Goal: Task Accomplishment & Management: Manage account settings

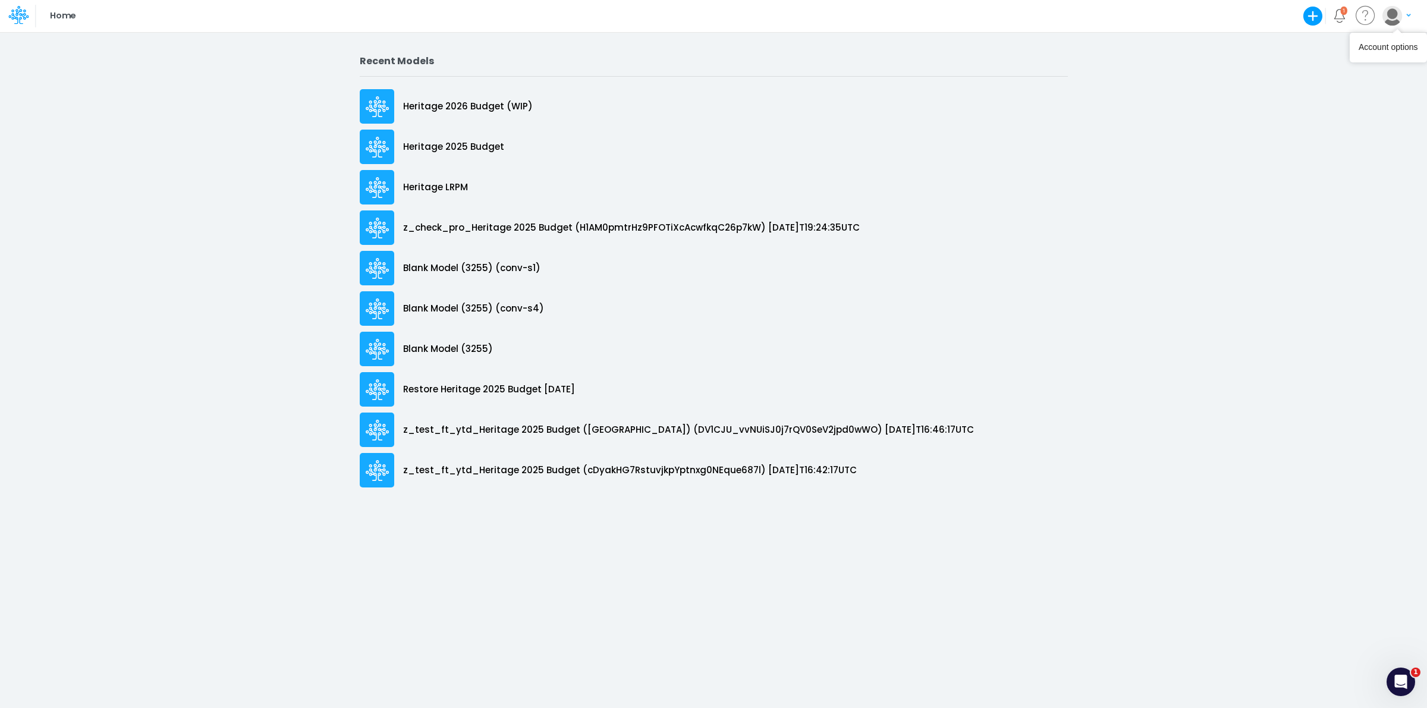
click at [1399, 16] on img "button" at bounding box center [1393, 16] width 20 height 20
click at [1354, 71] on button "Log out" at bounding box center [1348, 70] width 127 height 18
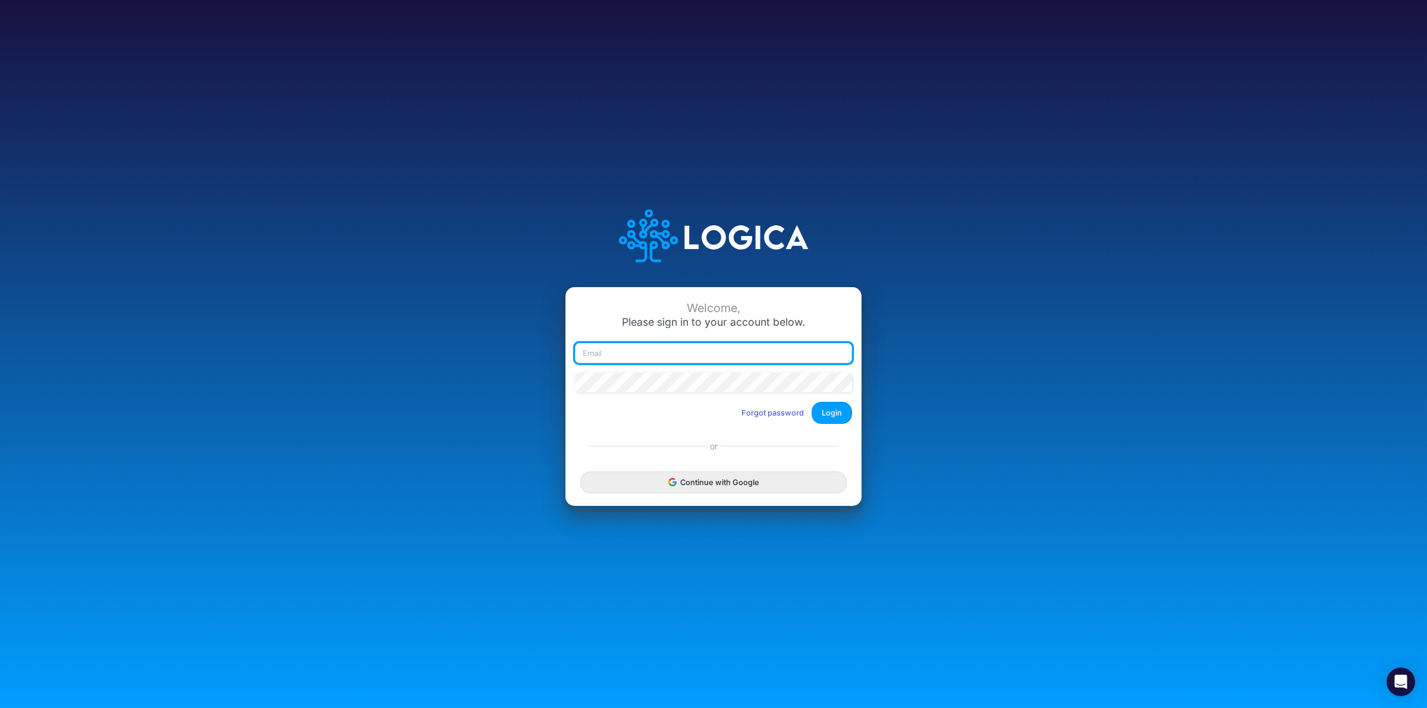
click at [655, 362] on input "email" at bounding box center [713, 353] width 277 height 20
type input "[PERSON_NAME][EMAIL_ADDRESS][DOMAIN_NAME]"
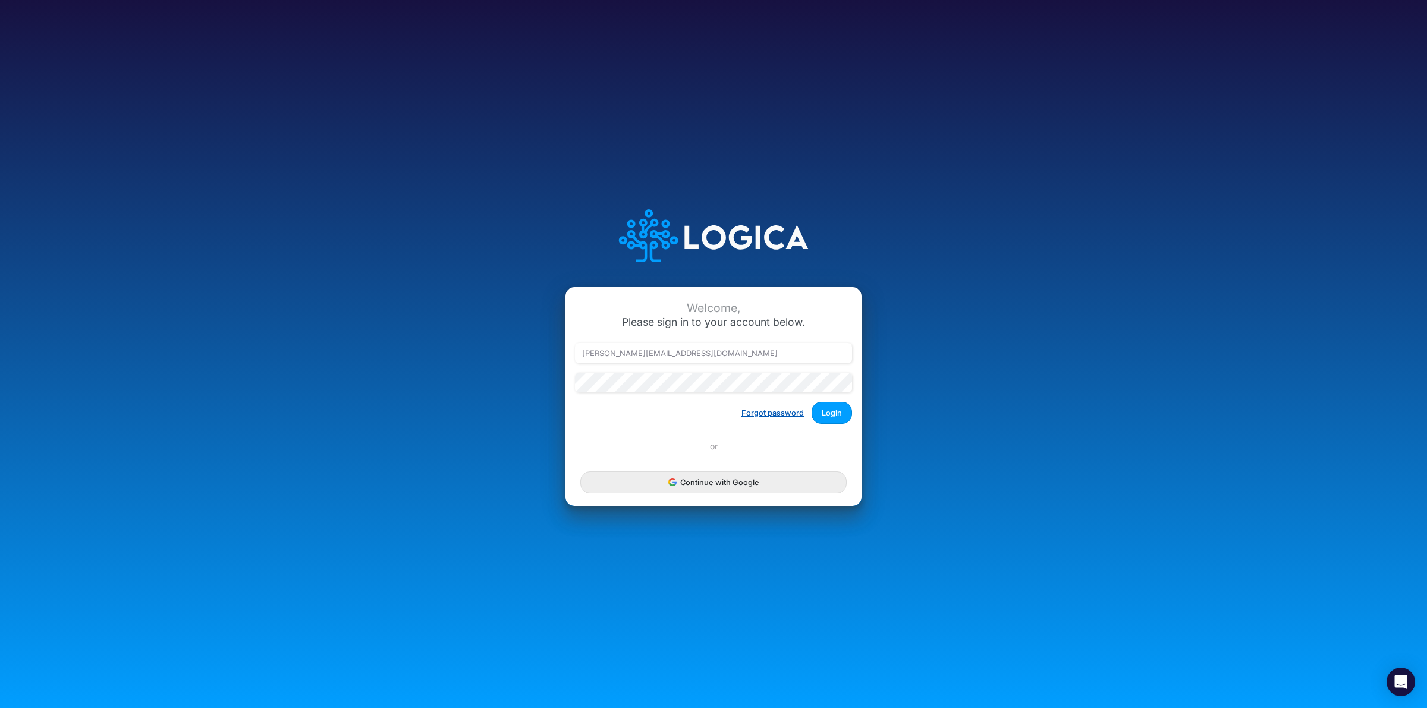
click at [786, 414] on button "Forgot password" at bounding box center [773, 413] width 78 height 20
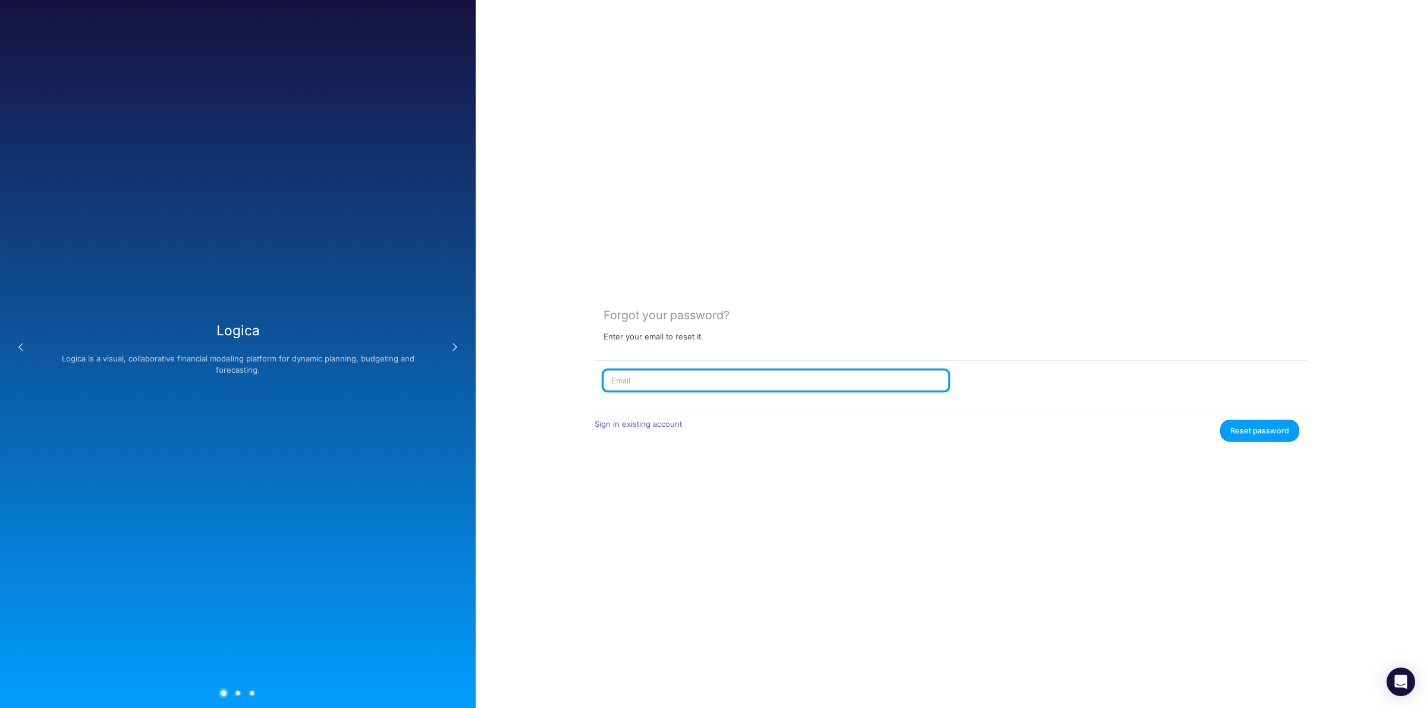
click at [673, 384] on input "text" at bounding box center [776, 380] width 345 height 20
type input "[PERSON_NAME][EMAIL_ADDRESS][DOMAIN_NAME]"
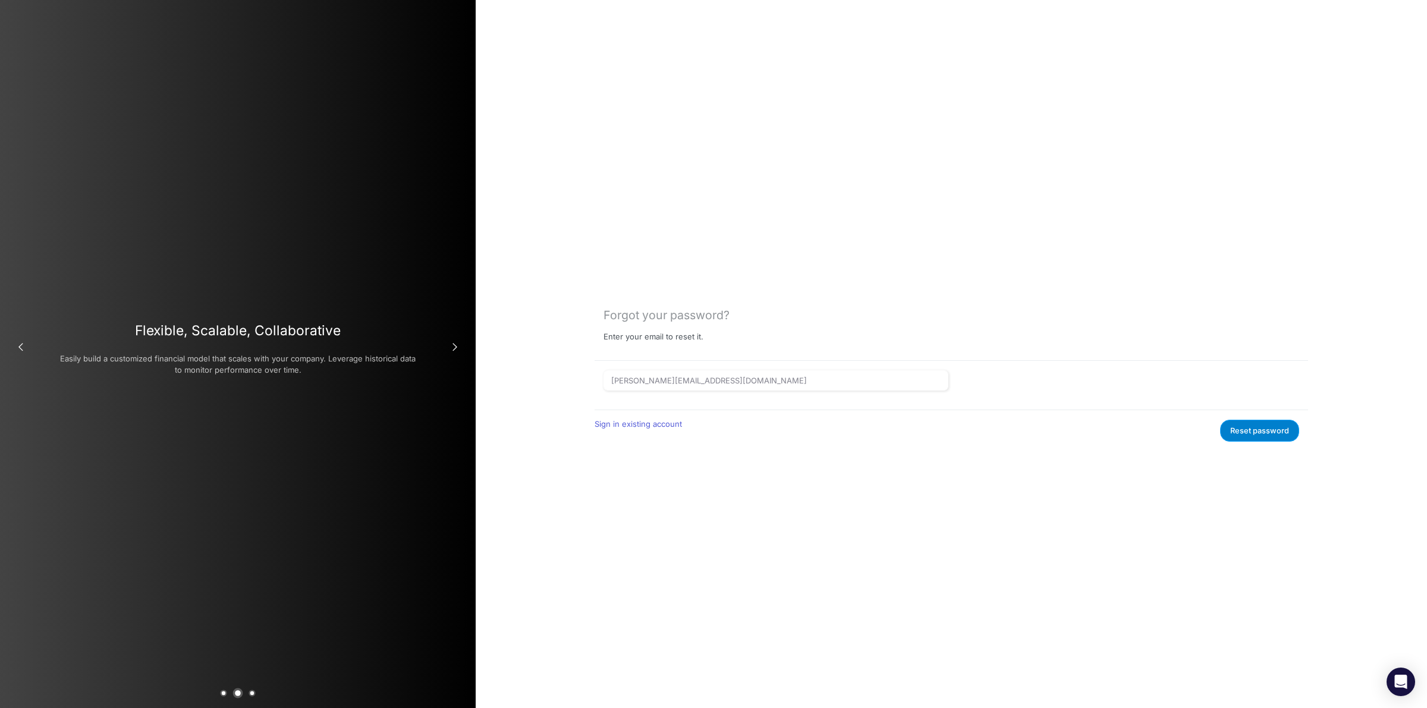
click at [1239, 428] on button "Reset password" at bounding box center [1259, 431] width 79 height 22
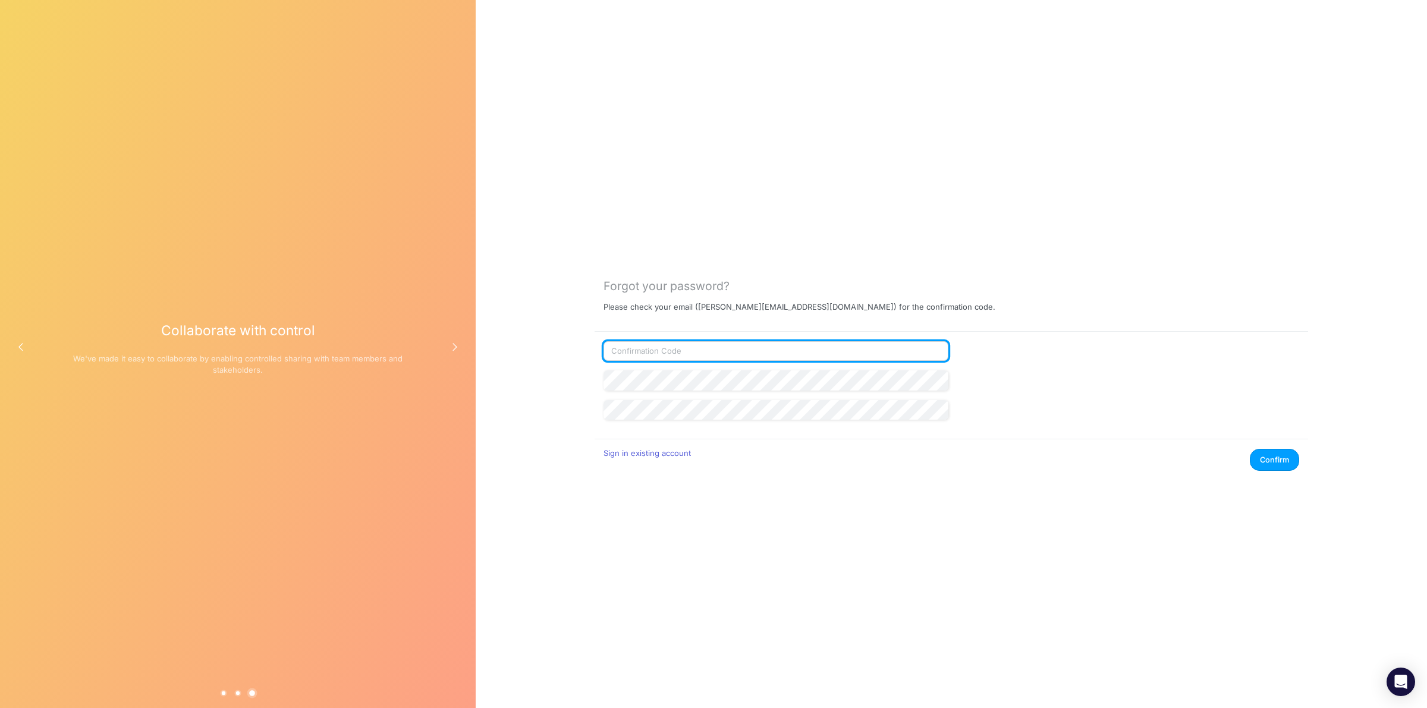
click at [698, 344] on input "text" at bounding box center [776, 351] width 345 height 20
paste input "884617"
type input "884617"
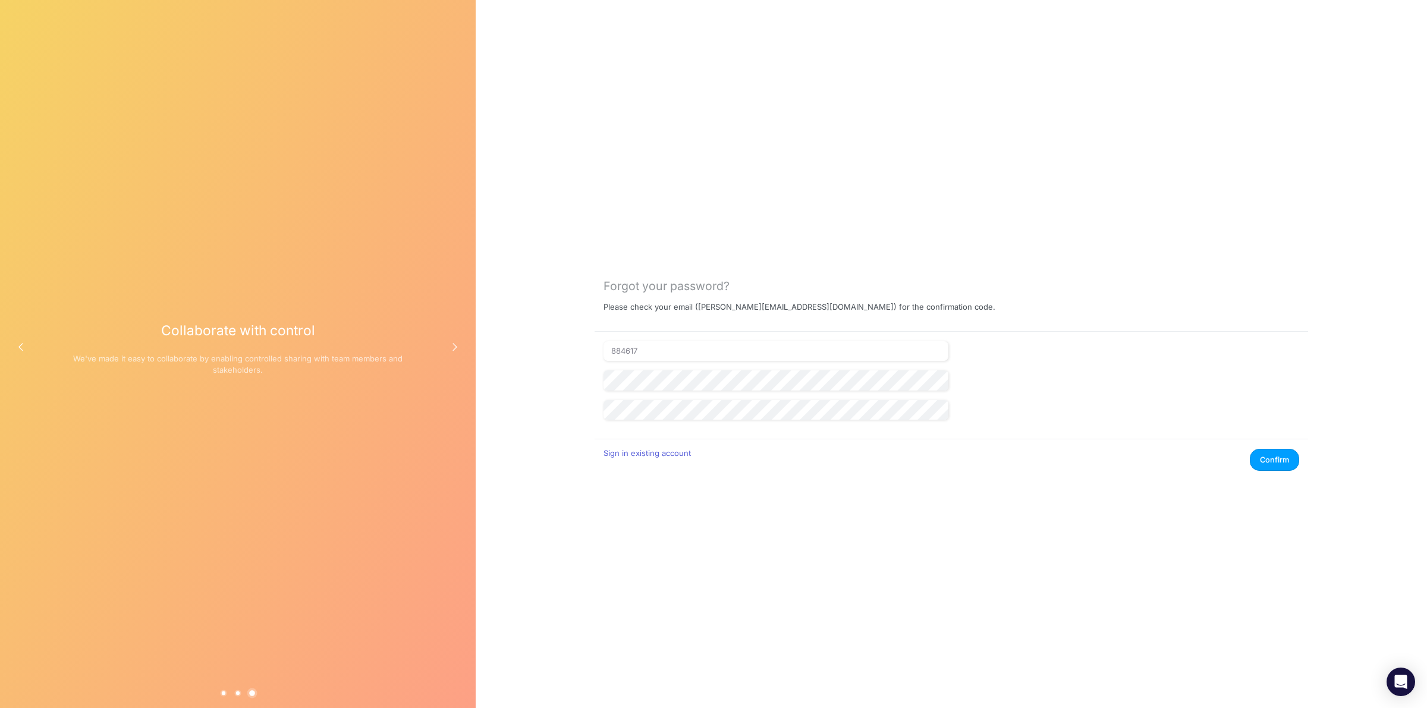
click at [1032, 328] on div "Forgot your password? Please check your email ( [PERSON_NAME][EMAIL_ADDRESS][DO…" at bounding box center [952, 354] width 714 height 234
click at [1110, 345] on div "884617" at bounding box center [952, 356] width 702 height 30
click at [1277, 459] on button "Confirm" at bounding box center [1274, 460] width 49 height 22
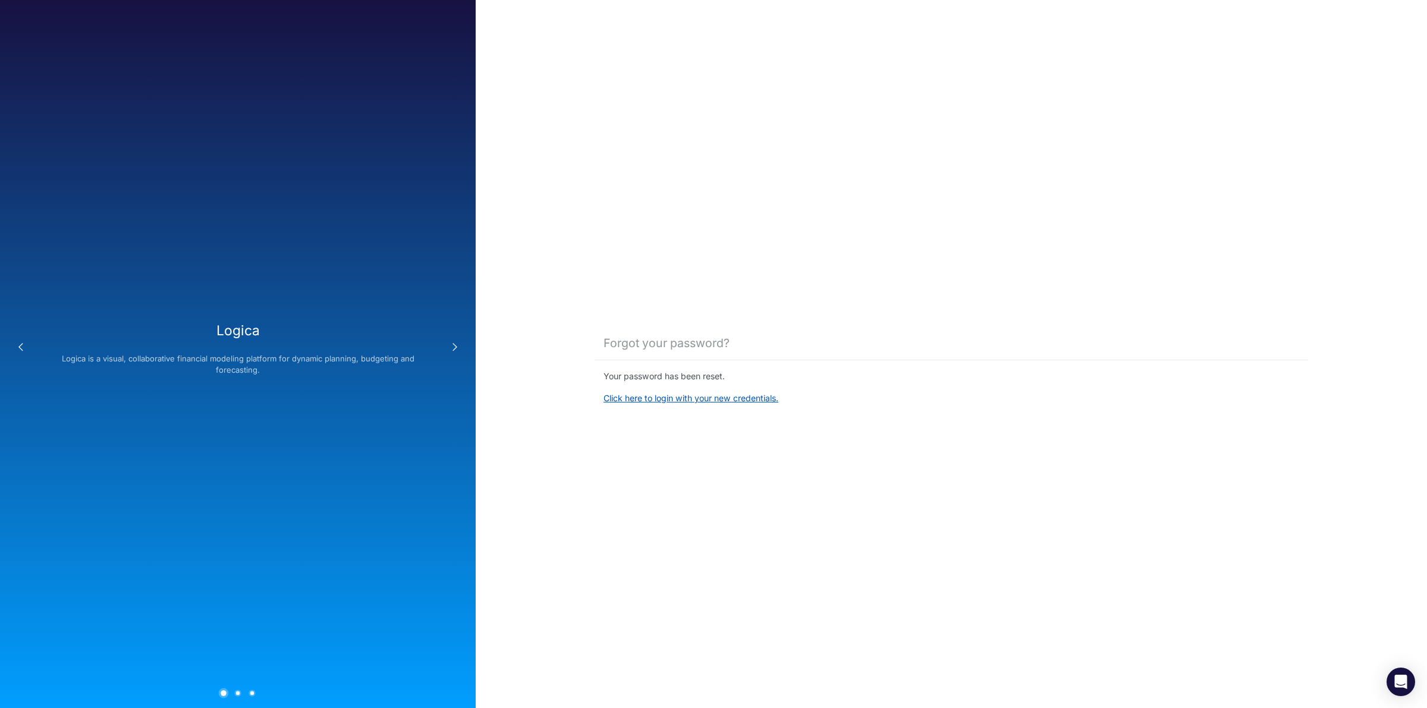
click at [699, 402] on link "Click here to login with your new credentials." at bounding box center [691, 398] width 175 height 10
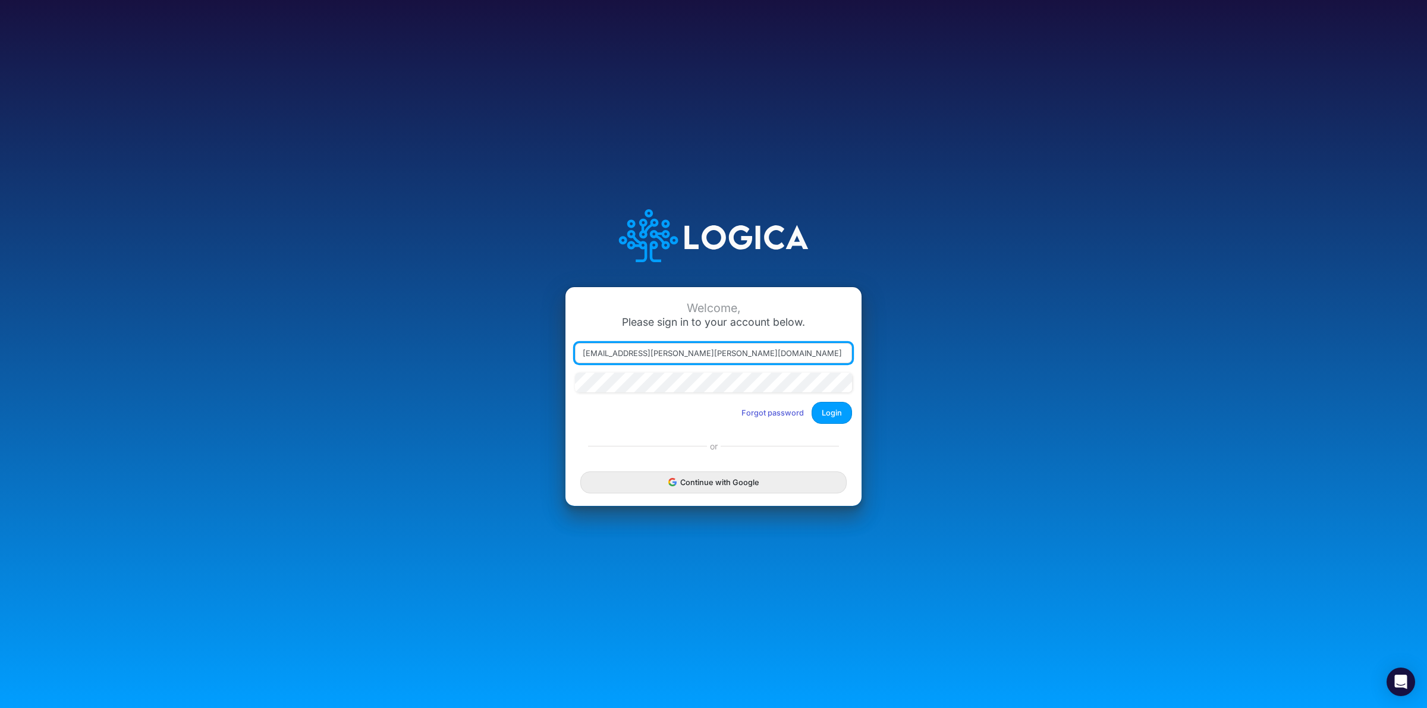
click at [646, 350] on input "[EMAIL_ADDRESS][PERSON_NAME][PERSON_NAME][DOMAIN_NAME]" at bounding box center [713, 353] width 277 height 20
type input "[PERSON_NAME][EMAIL_ADDRESS][DOMAIN_NAME]"
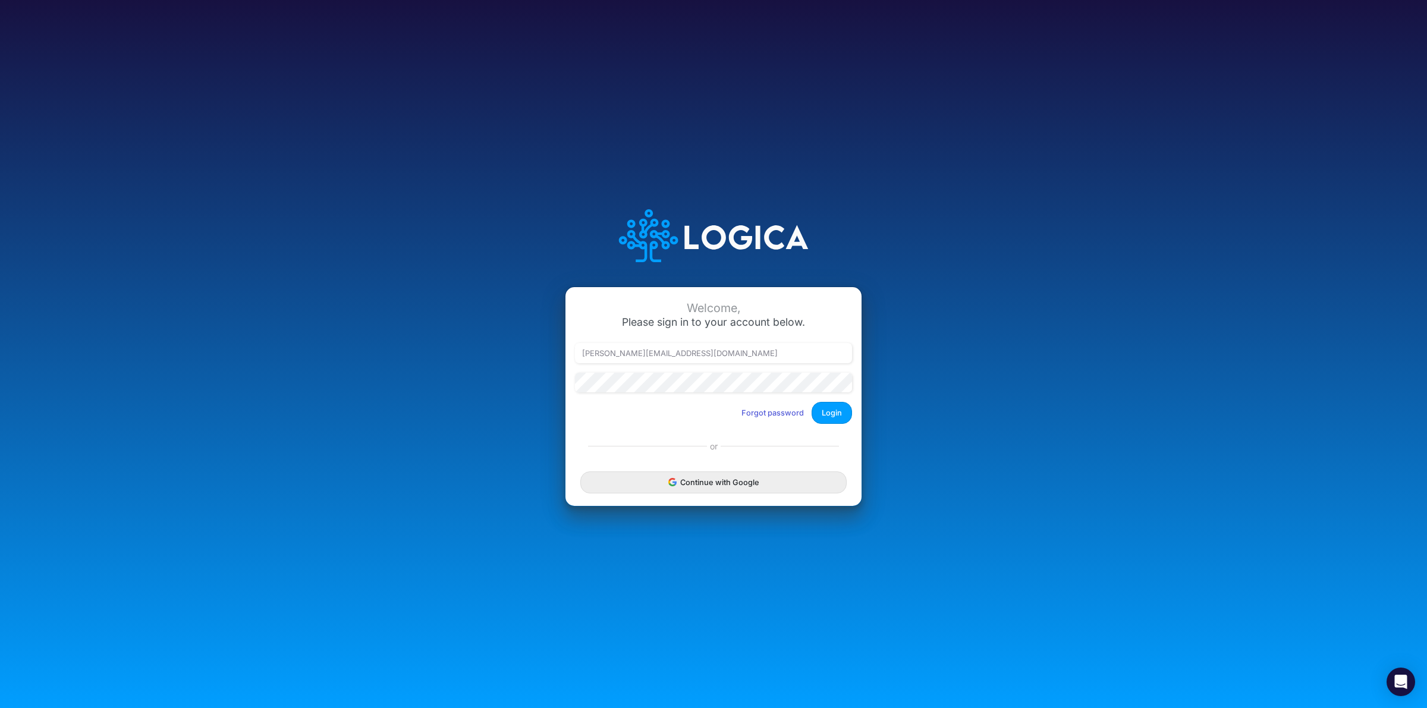
click at [976, 250] on div "Welcome, Please sign in to your account below. [PERSON_NAME][EMAIL_ADDRESS][DOM…" at bounding box center [714, 354] width 952 height 339
click at [922, 369] on div "Welcome, Please sign in to your account below. [PERSON_NAME][EMAIL_ADDRESS][DOM…" at bounding box center [714, 354] width 952 height 339
click at [839, 413] on button "Login" at bounding box center [832, 413] width 40 height 22
